Goal: Use online tool/utility: Utilize a website feature to perform a specific function

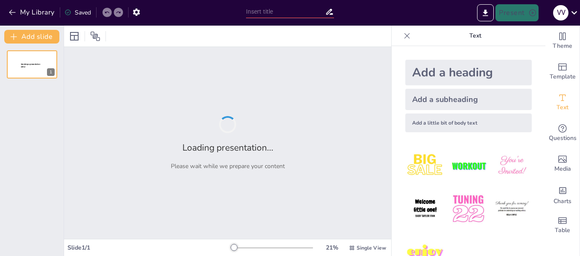
type input "Understanding Morality: The Descriptive Approach Explained"
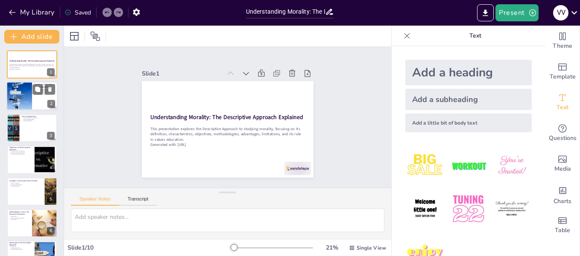
click at [38, 97] on div at bounding box center [31, 96] width 51 height 29
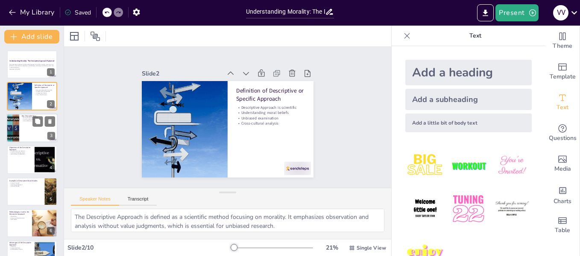
click at [29, 133] on div at bounding box center [31, 128] width 51 height 29
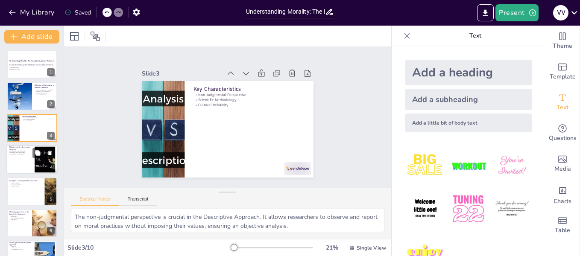
click at [28, 164] on div at bounding box center [31, 159] width 51 height 29
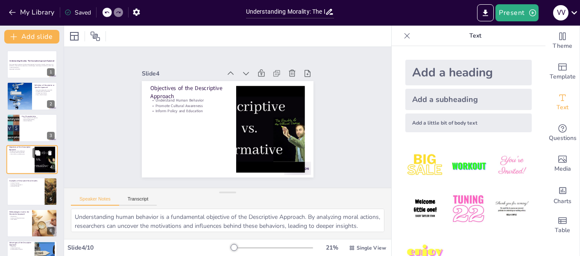
scroll to position [10, 0]
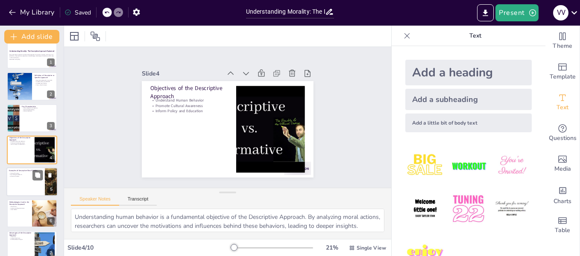
click at [27, 184] on div at bounding box center [31, 182] width 51 height 29
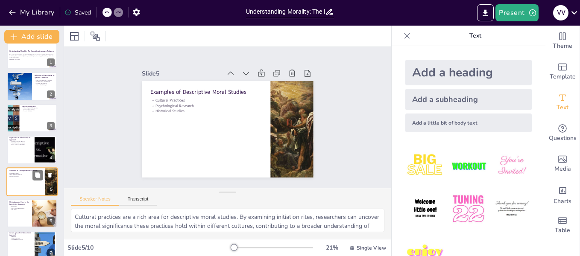
scroll to position [41, 0]
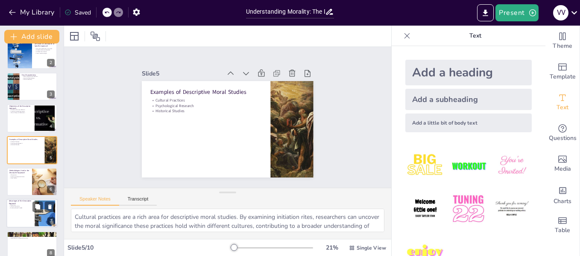
click at [26, 216] on div at bounding box center [31, 214] width 51 height 29
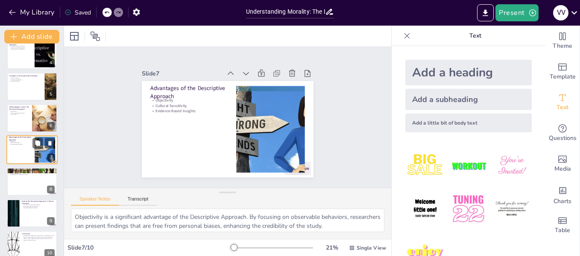
scroll to position [115, 0]
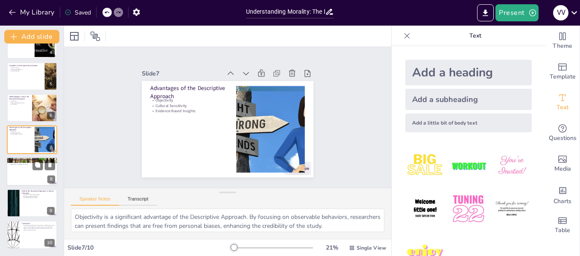
click at [30, 179] on div at bounding box center [31, 171] width 51 height 29
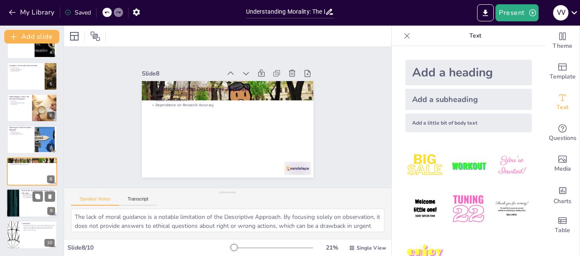
click at [30, 193] on p "Role of the Descriptive Approach in Values Education" at bounding box center [38, 192] width 33 height 5
type textarea "Promoting cultural understanding is a key role of the Descriptive Approach in v…"
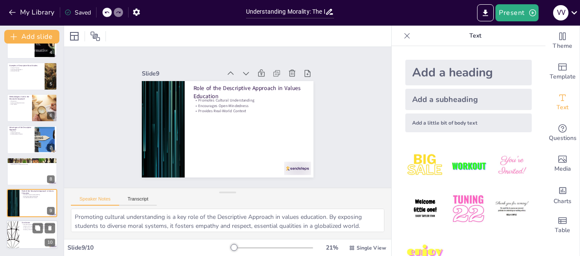
click at [29, 229] on p "The Descriptive Approach is essential for understanding moral diversity and com…" at bounding box center [38, 227] width 33 height 6
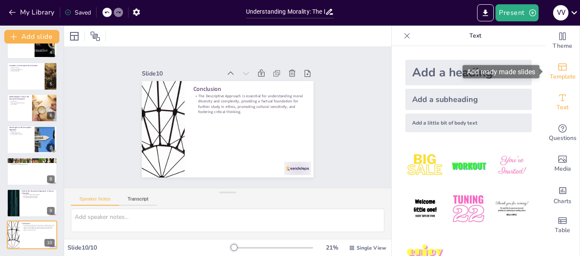
click at [565, 75] on span "Template" at bounding box center [563, 76] width 26 height 9
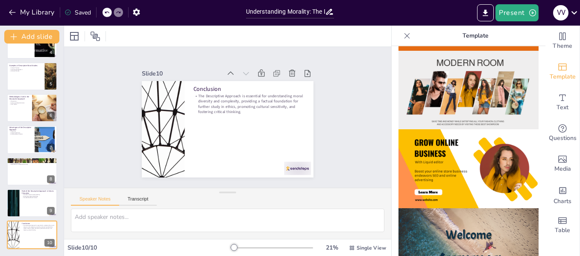
scroll to position [153, 0]
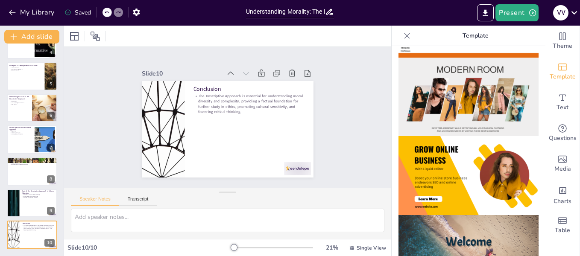
click at [503, 115] on img at bounding box center [469, 97] width 140 height 79
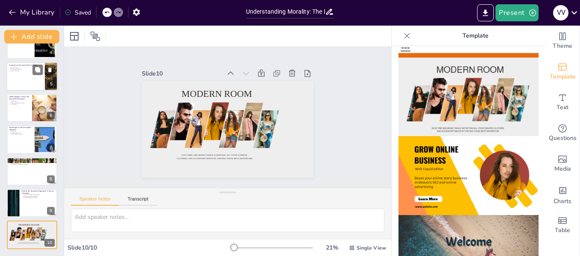
click at [29, 77] on div at bounding box center [31, 76] width 51 height 29
type textarea "Cultural practices are a rich area for descriptive moral studies. By examining …"
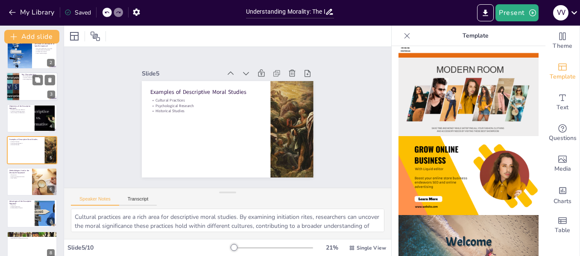
scroll to position [0, 0]
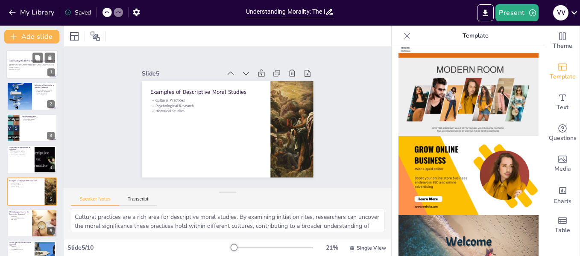
click at [23, 72] on div at bounding box center [31, 64] width 51 height 29
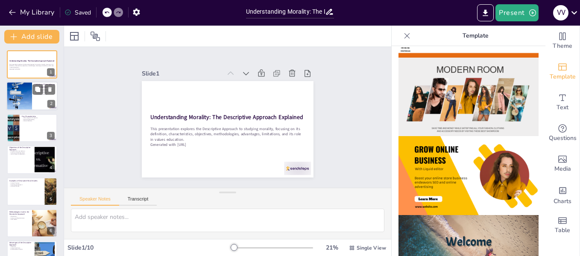
click at [26, 100] on div at bounding box center [19, 96] width 29 height 29
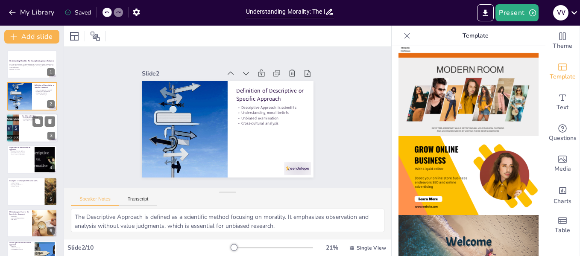
click at [29, 129] on div at bounding box center [31, 128] width 51 height 29
type textarea "The non-judgmental perspective is crucial in the Descriptive Approach. It allow…"
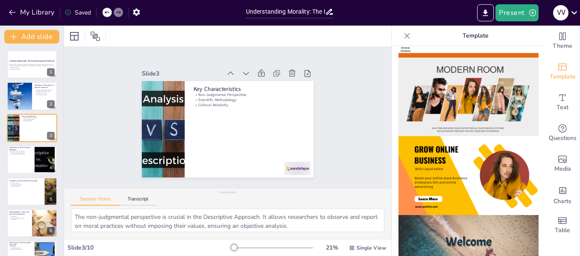
click at [502, 68] on img at bounding box center [469, 97] width 140 height 79
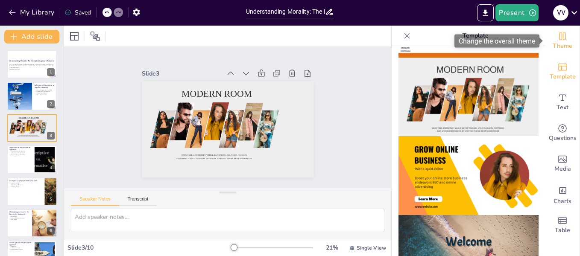
click at [563, 38] on icon "Change the overall theme" at bounding box center [563, 36] width 6 height 8
